Goal: Task Accomplishment & Management: Manage account settings

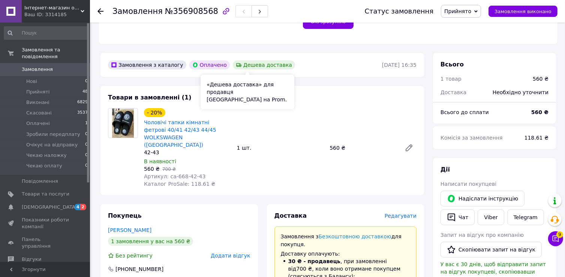
scroll to position [225, 0]
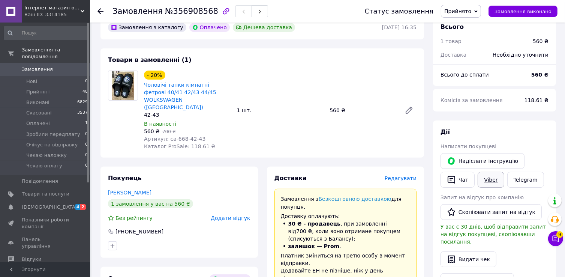
click at [492, 178] on link "Viber" at bounding box center [491, 180] width 26 height 16
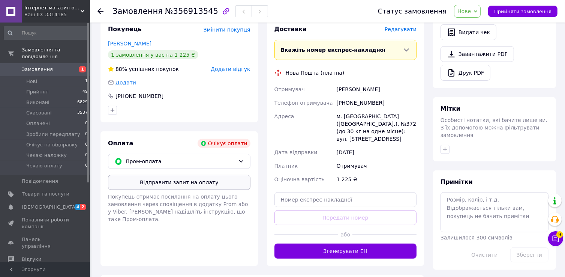
scroll to position [293, 0]
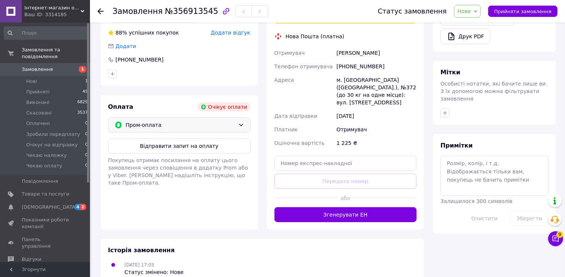
click at [197, 121] on span "Пром-оплата" at bounding box center [180, 125] width 109 height 8
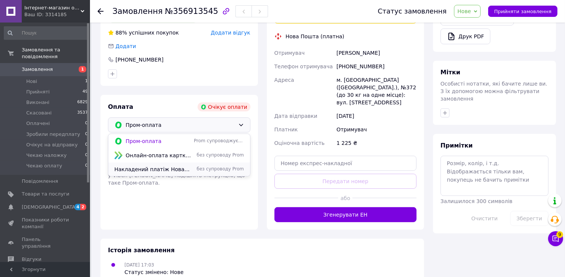
click at [157, 165] on span "Накладений платіж Нова Пошта (по передоплаті)" at bounding box center [152, 168] width 76 height 7
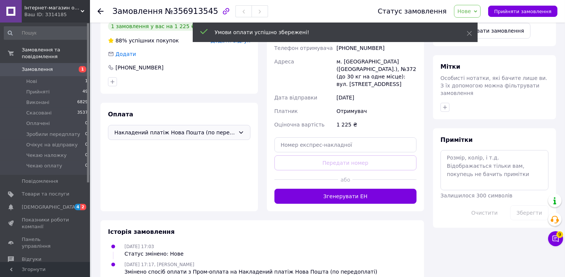
scroll to position [277, 0]
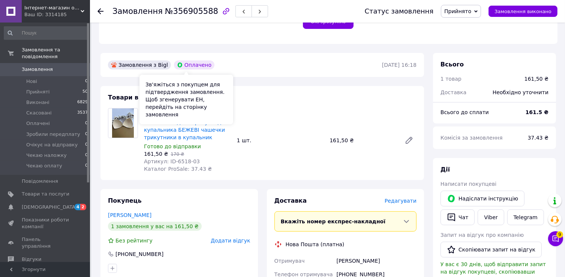
scroll to position [225, 0]
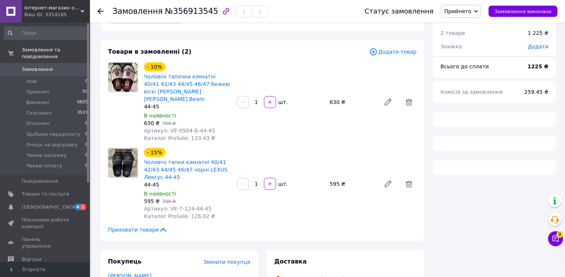
scroll to position [37, 0]
